Goal: Information Seeking & Learning: Learn about a topic

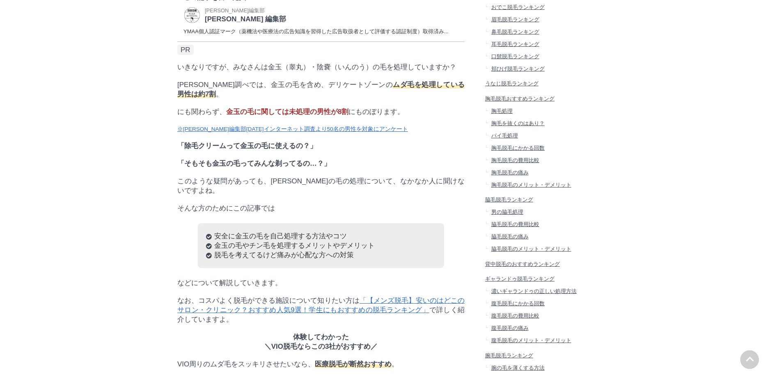
scroll to position [287, 0]
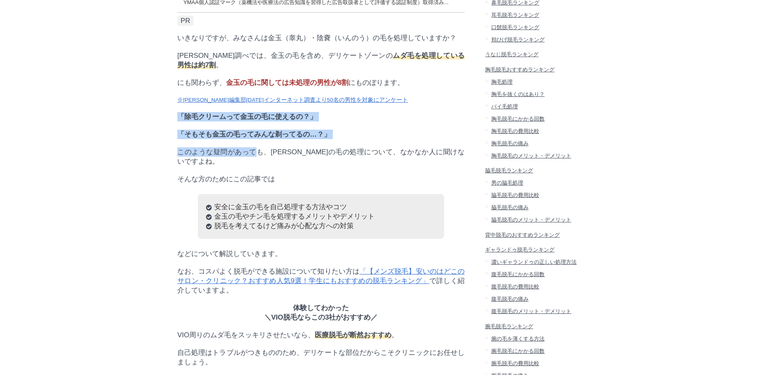
drag, startPoint x: 195, startPoint y: 150, endPoint x: 256, endPoint y: 183, distance: 69.7
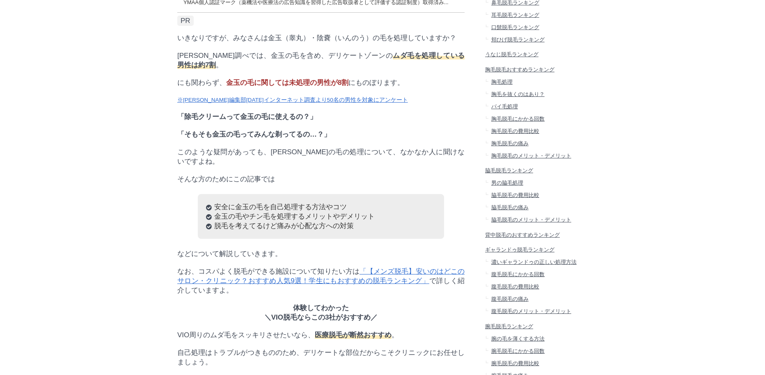
drag, startPoint x: 146, startPoint y: 194, endPoint x: 160, endPoint y: 192, distance: 14.1
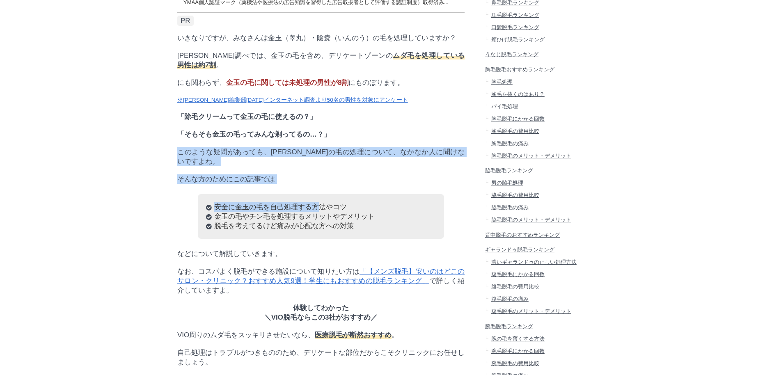
drag, startPoint x: 165, startPoint y: 182, endPoint x: 272, endPoint y: 216, distance: 113.0
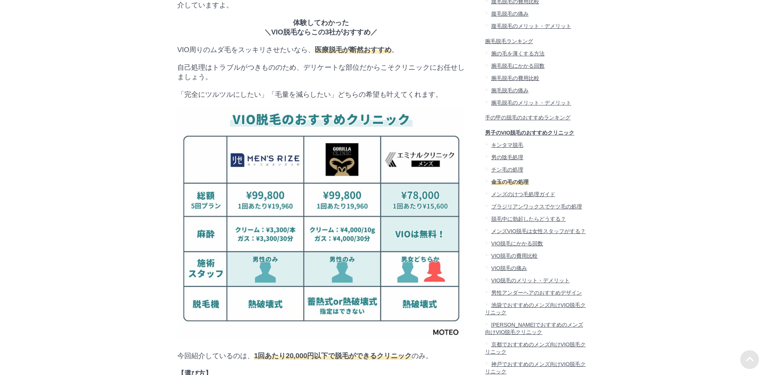
scroll to position [574, 0]
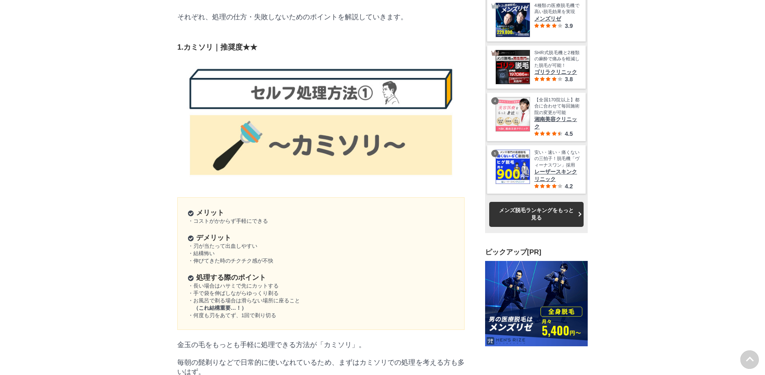
scroll to position [2092, 0]
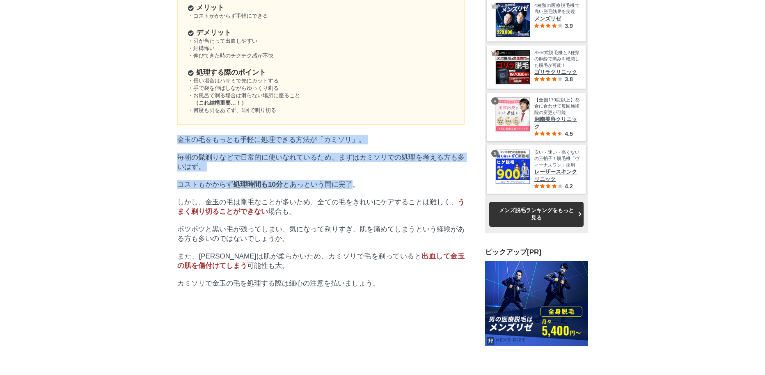
drag, startPoint x: 171, startPoint y: 256, endPoint x: 352, endPoint y: 299, distance: 186.3
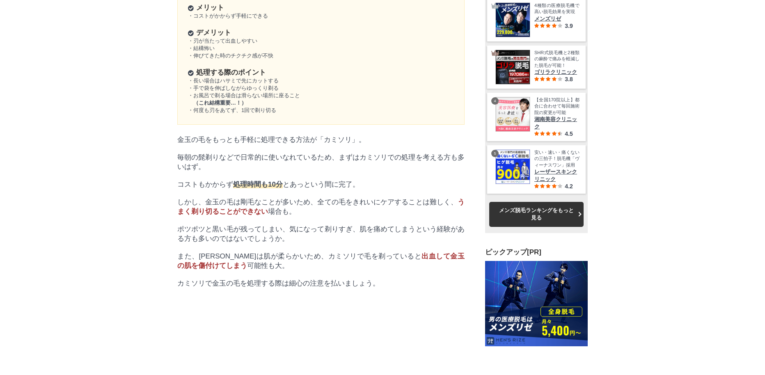
drag, startPoint x: 394, startPoint y: 304, endPoint x: 321, endPoint y: 289, distance: 74.6
click at [393, 189] on p "コストもかからず 処理時間も10分 とあっという間に完了。" at bounding box center [320, 184] width 287 height 9
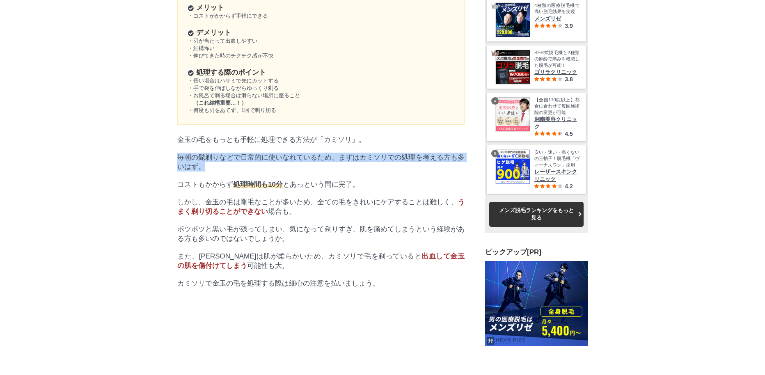
drag, startPoint x: 171, startPoint y: 278, endPoint x: 377, endPoint y: 286, distance: 205.3
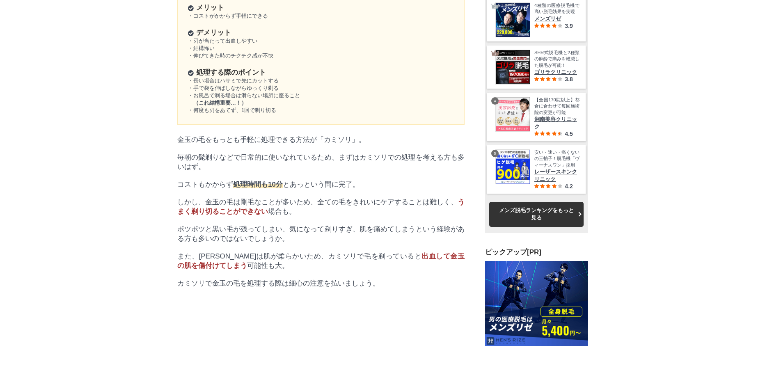
drag, startPoint x: 141, startPoint y: 318, endPoint x: 158, endPoint y: 314, distance: 17.1
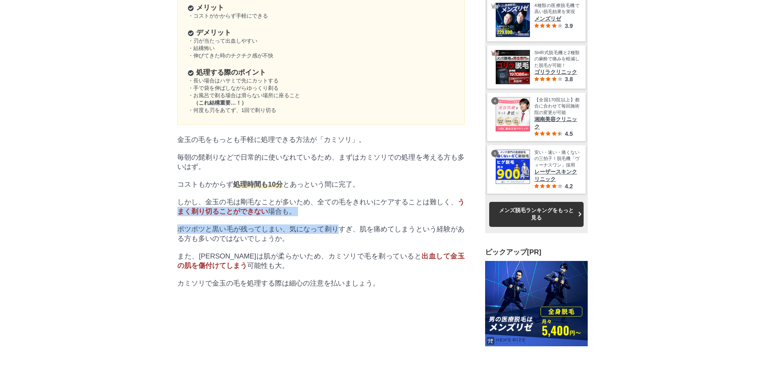
drag, startPoint x: 170, startPoint y: 334, endPoint x: 337, endPoint y: 355, distance: 168.7
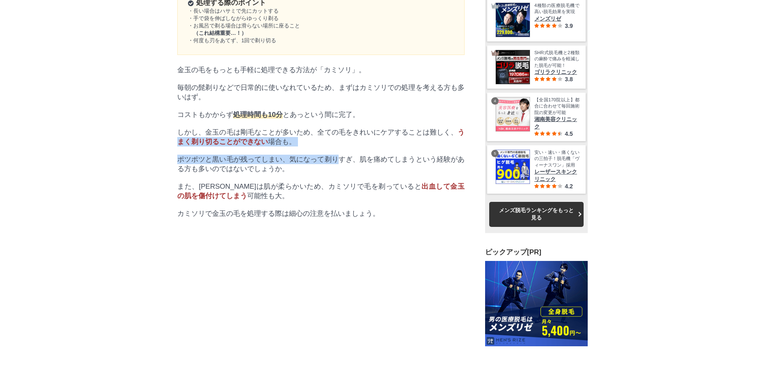
scroll to position [2297, 0]
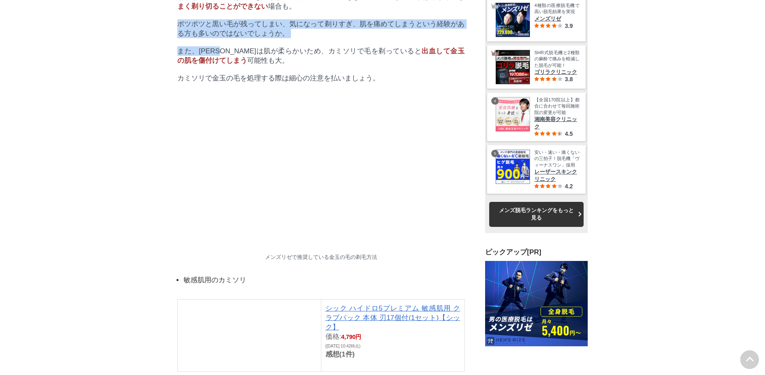
drag, startPoint x: 178, startPoint y: 155, endPoint x: 235, endPoint y: 174, distance: 59.3
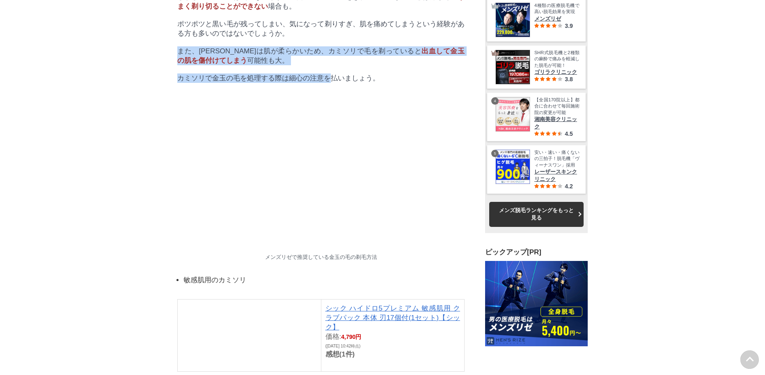
drag, startPoint x: 261, startPoint y: 186, endPoint x: 330, endPoint y: 200, distance: 69.8
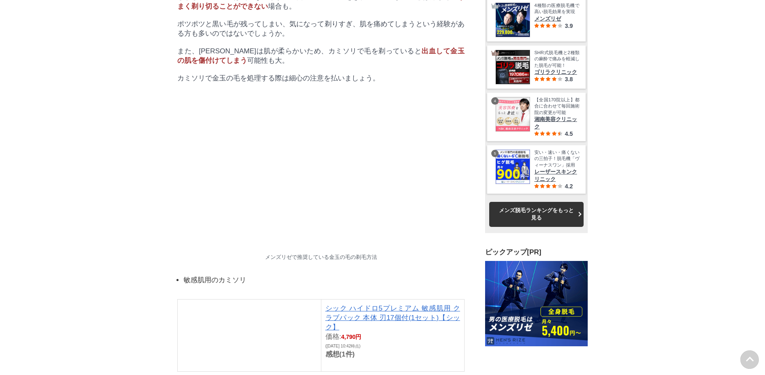
click at [402, 83] on p "カミソリで金玉の毛を処理する際は細心の注意を払いましょう。" at bounding box center [320, 77] width 287 height 9
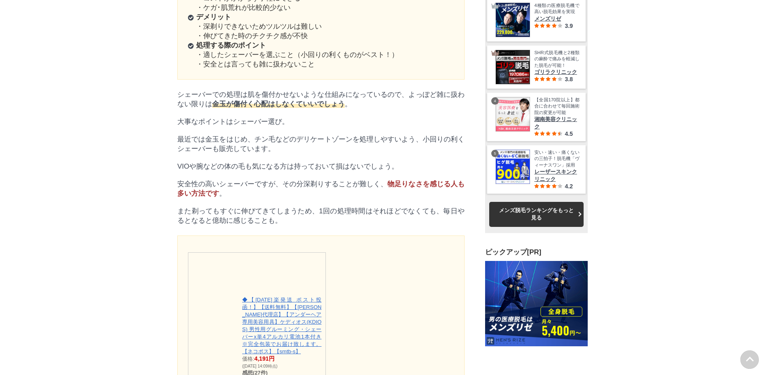
scroll to position [2995, 0]
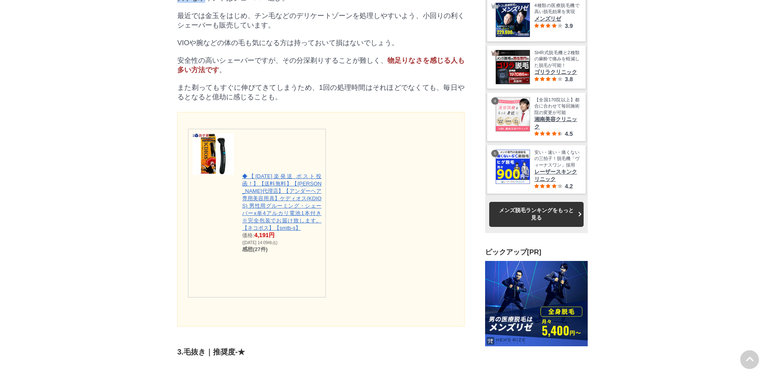
drag, startPoint x: 180, startPoint y: 144, endPoint x: 204, endPoint y: 162, distance: 30.7
click at [321, 30] on p "最近では金玉をはじめ、チン毛などのデリケートゾーンを処理しやすいよう、小回りの利くシェーバーも販売しています。" at bounding box center [320, 20] width 287 height 19
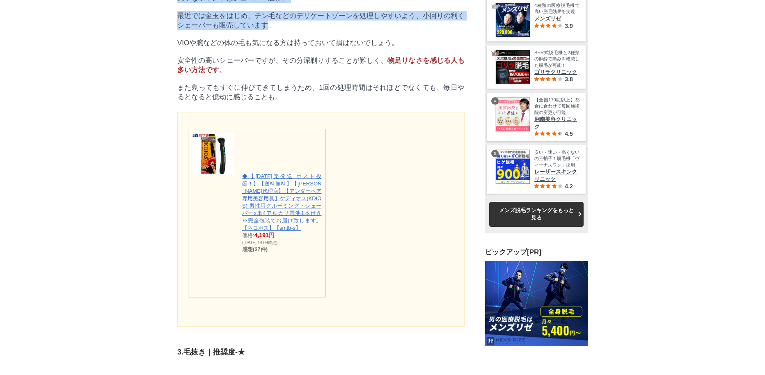
drag, startPoint x: 172, startPoint y: 172, endPoint x: 263, endPoint y: 201, distance: 95.8
drag, startPoint x: 167, startPoint y: 186, endPoint x: 247, endPoint y: 215, distance: 85.5
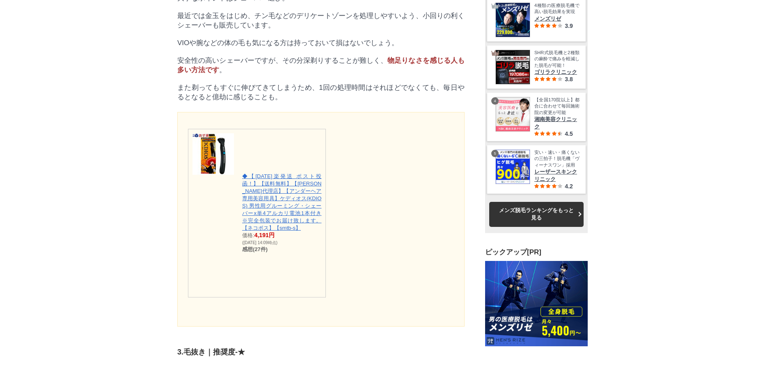
drag, startPoint x: 197, startPoint y: 238, endPoint x: 296, endPoint y: 240, distance: 99.7
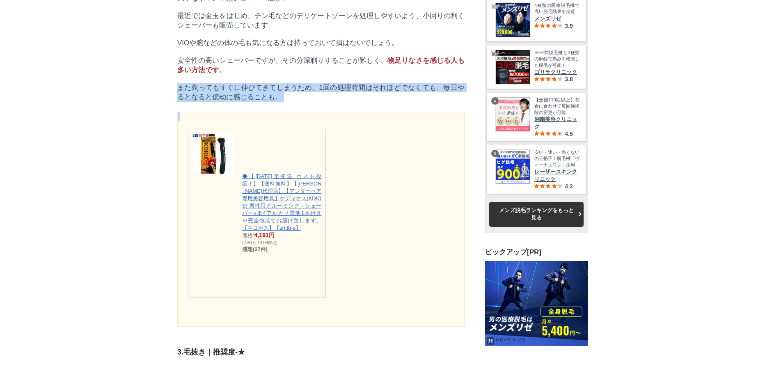
drag, startPoint x: 227, startPoint y: 272, endPoint x: 315, endPoint y: 287, distance: 88.6
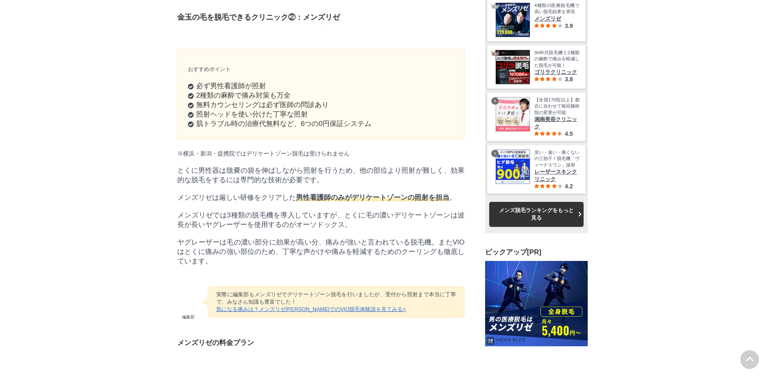
scroll to position [0, 0]
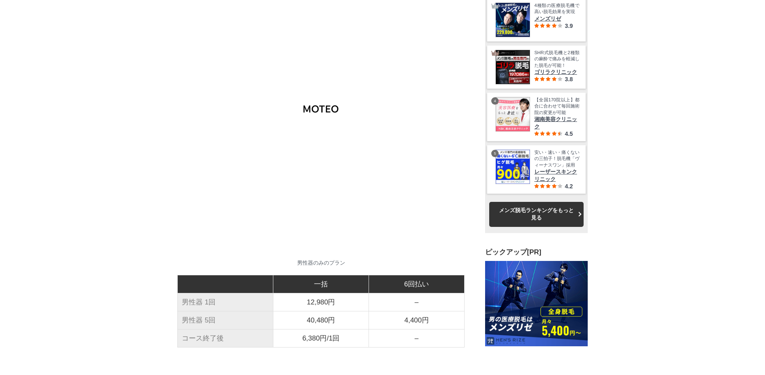
drag, startPoint x: 176, startPoint y: 222, endPoint x: 96, endPoint y: 251, distance: 85.5
drag, startPoint x: 172, startPoint y: 254, endPoint x: 209, endPoint y: 271, distance: 40.6
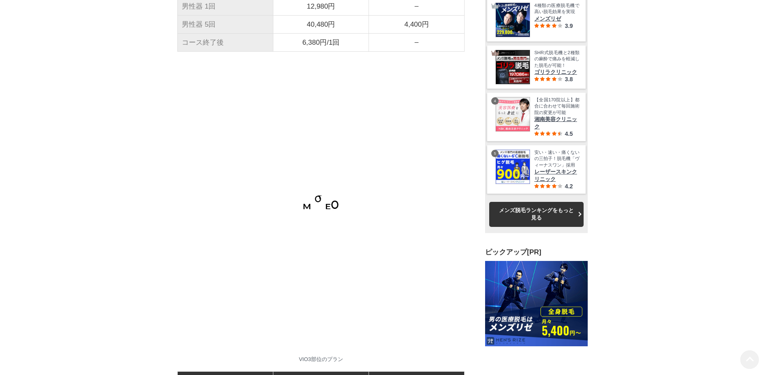
scroll to position [16395, 410]
